Goal: Task Accomplishment & Management: Use online tool/utility

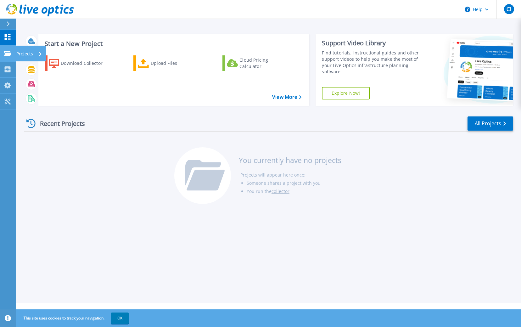
click at [5, 56] on link "Projects Projects" at bounding box center [8, 54] width 16 height 16
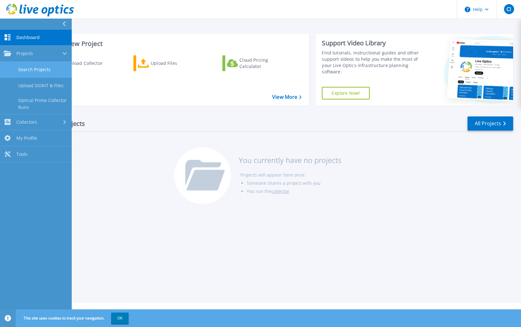
click at [18, 69] on link "Search Projects" at bounding box center [36, 70] width 72 height 16
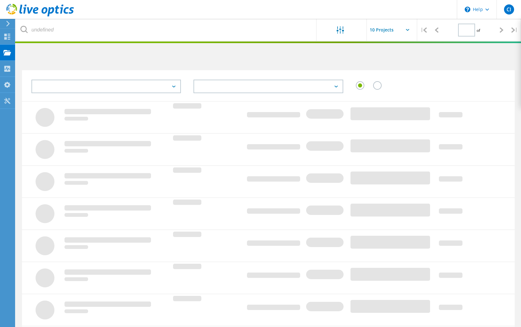
type input "1"
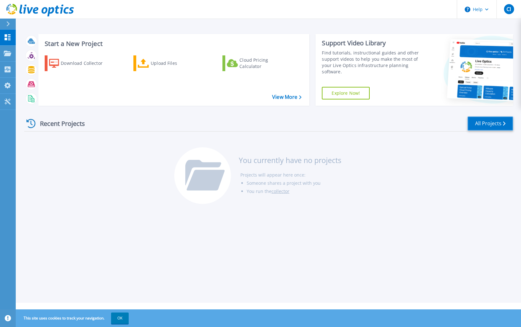
click at [472, 122] on link "All Projects" at bounding box center [490, 123] width 46 height 14
click at [157, 64] on div "Upload Files" at bounding box center [176, 63] width 50 height 13
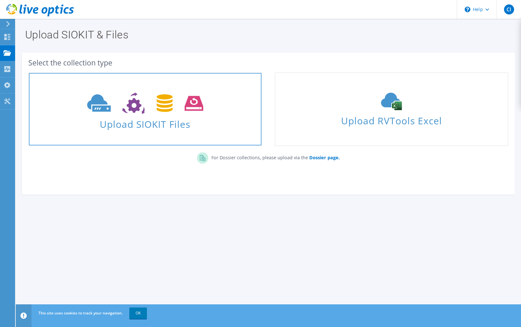
click at [152, 121] on span "Upload SIOKIT Files" at bounding box center [145, 122] width 232 height 14
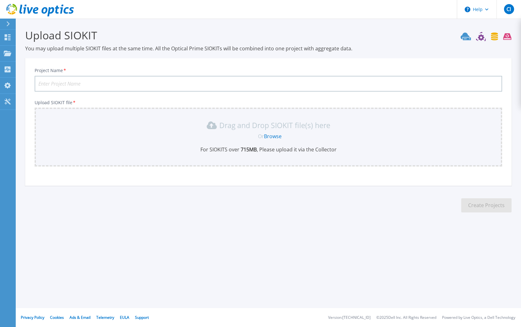
click at [157, 82] on input "Project Name *" at bounding box center [268, 84] width 467 height 16
type input "CICCUK"
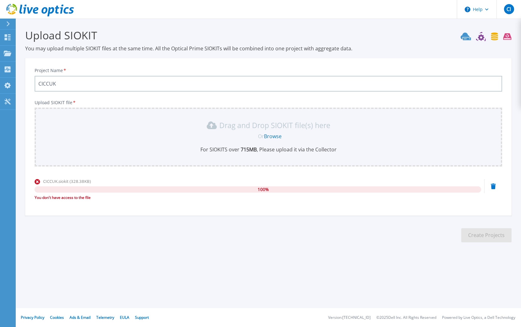
click at [493, 185] on icon at bounding box center [493, 186] width 5 height 6
